Goal: Transaction & Acquisition: Purchase product/service

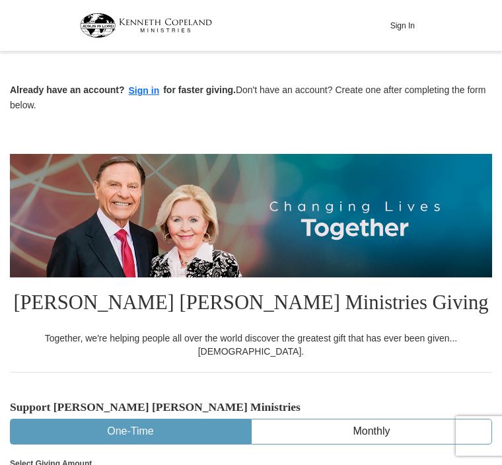
click at [149, 96] on button "Sign in" at bounding box center [144, 90] width 39 height 15
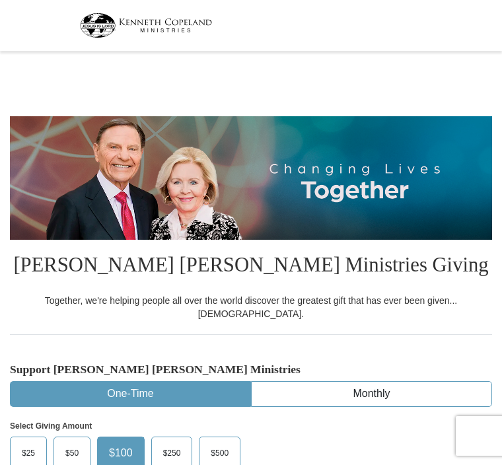
select select "FL"
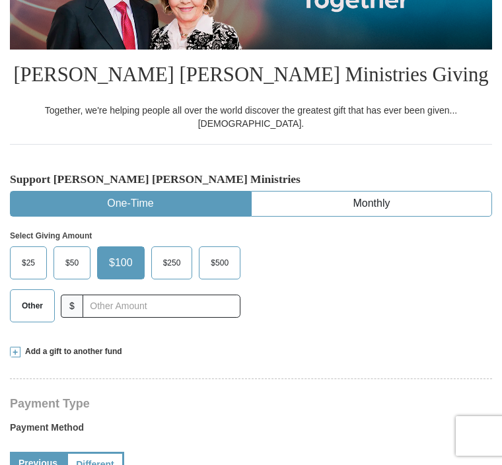
scroll to position [195, 0]
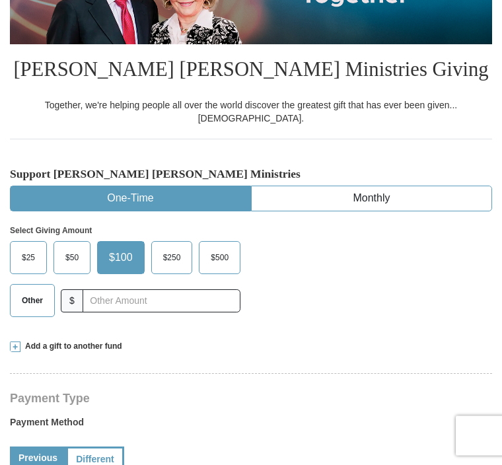
click at [40, 291] on span "Other" at bounding box center [32, 301] width 34 height 20
click at [0, 0] on input "Other" at bounding box center [0, 0] width 0 height 0
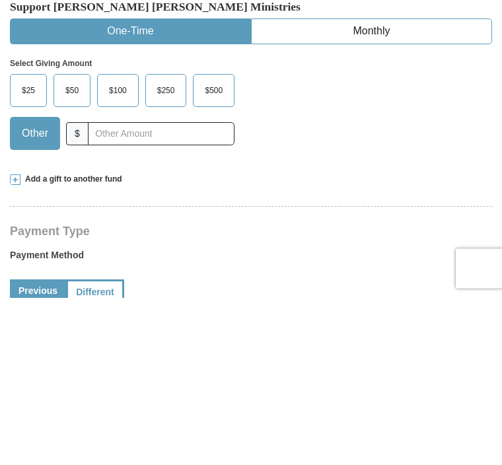
click at [30, 341] on span "Add a gift to another fund" at bounding box center [71, 346] width 102 height 11
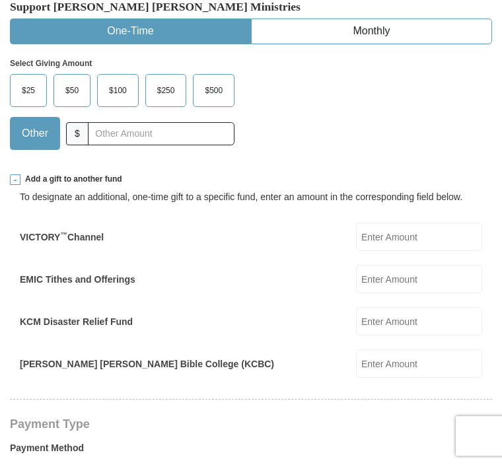
click at [441, 266] on input "EMIC Tithes and Offerings" at bounding box center [419, 279] width 126 height 28
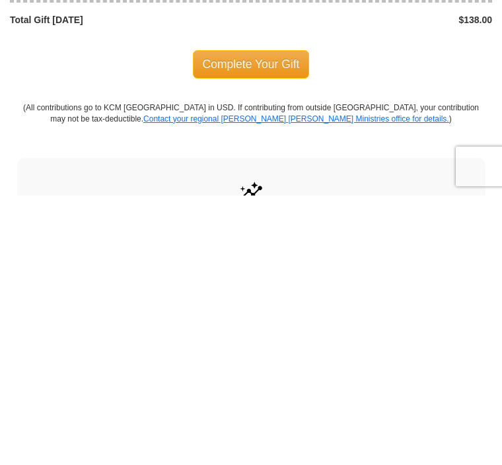
scroll to position [1458, 0]
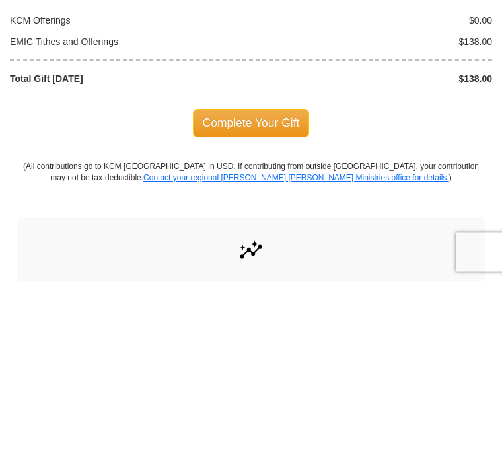
type input "138.00"
click at [251, 293] on span "Complete Your Gift" at bounding box center [251, 307] width 117 height 28
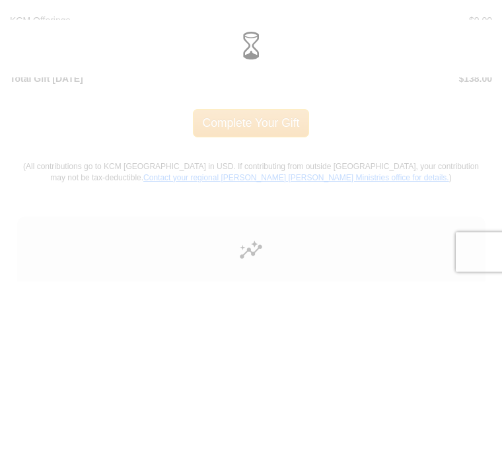
scroll to position [1642, 0]
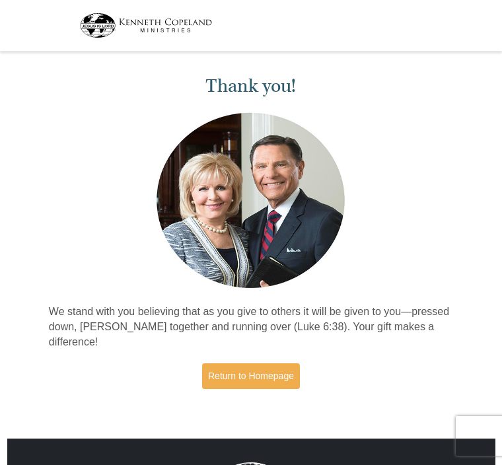
click at [256, 365] on link "Return to Homepage" at bounding box center [251, 376] width 98 height 26
